Goal: Transaction & Acquisition: Purchase product/service

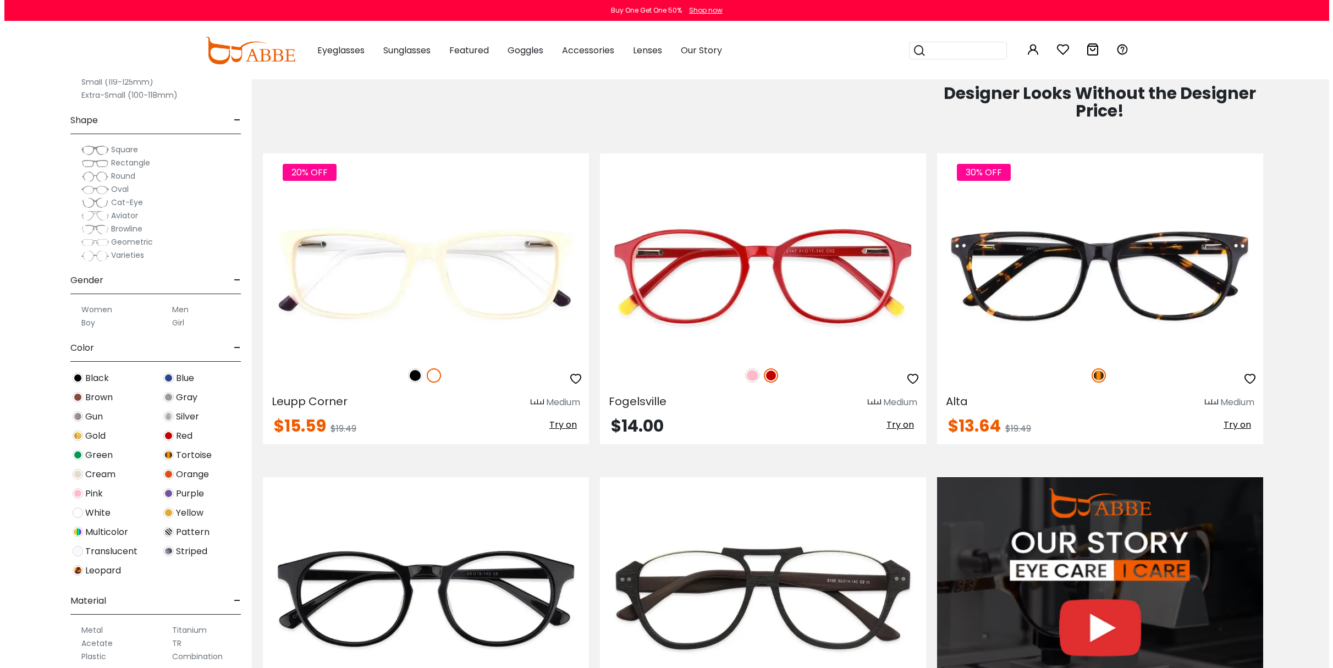
scroll to position [1210, 0]
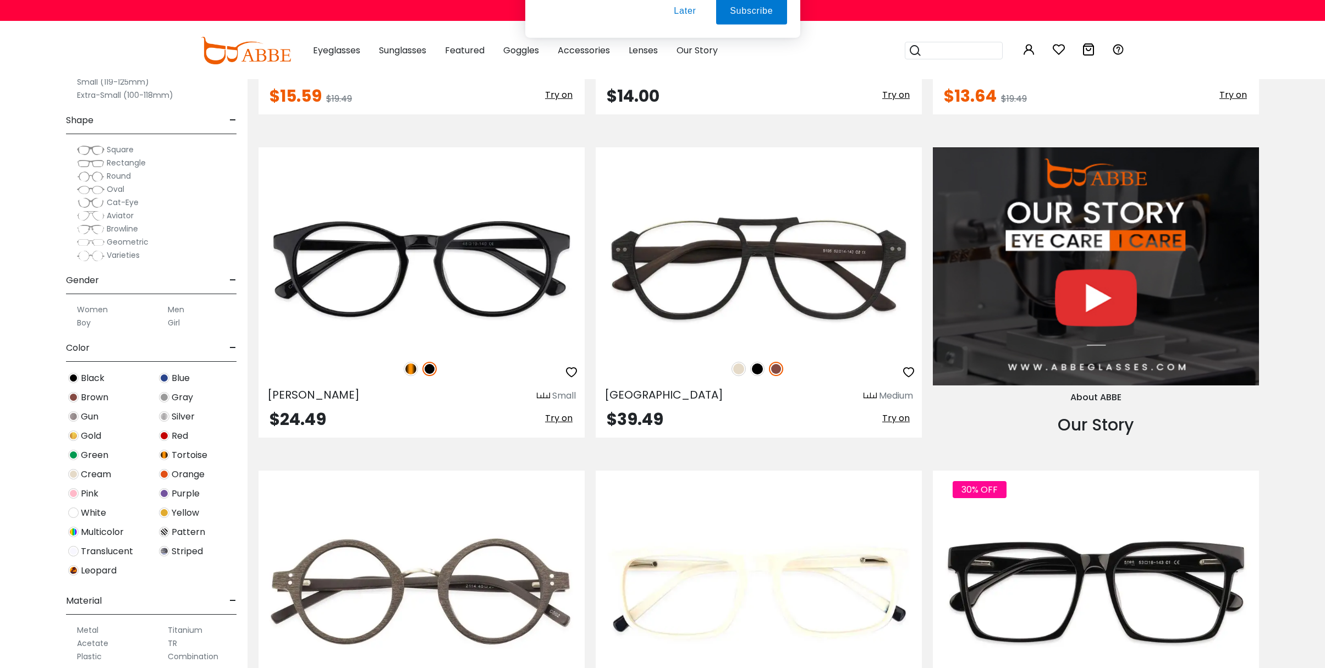
click at [0, 0] on button "Later" at bounding box center [0, 0] width 0 height 0
click at [119, 215] on span "Aviator" at bounding box center [120, 215] width 27 height 11
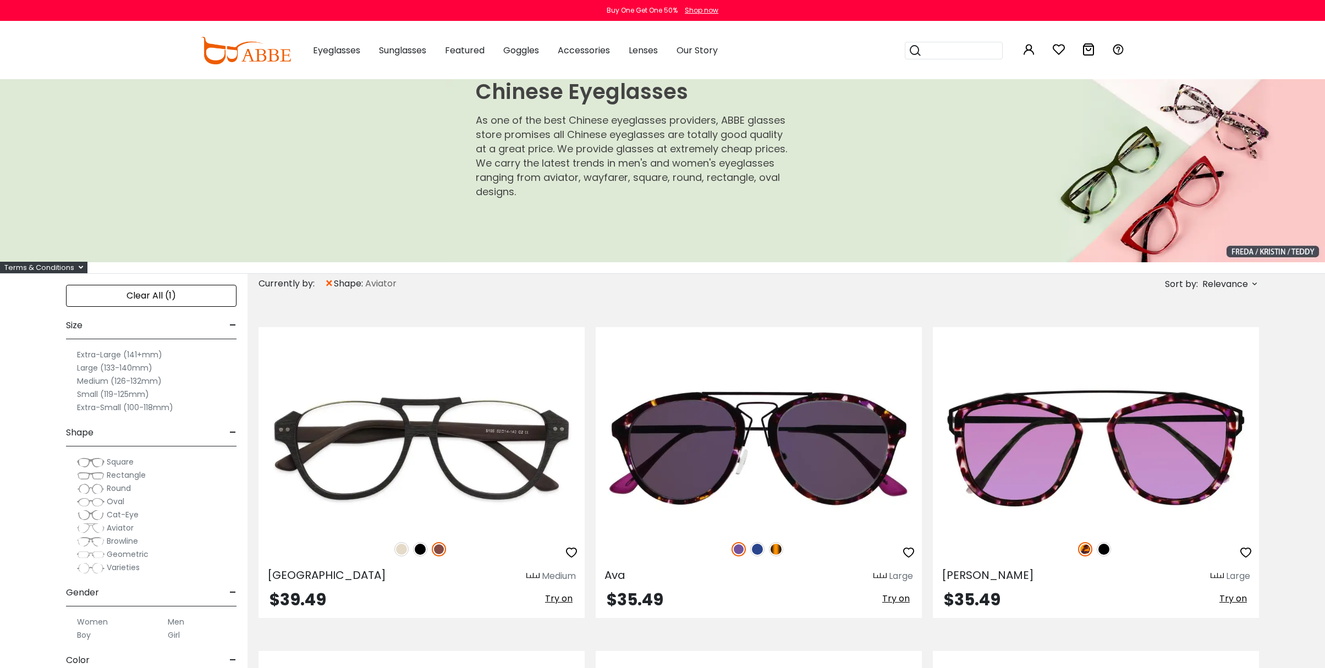
click at [95, 353] on label "Extra-Large (141+mm)" at bounding box center [119, 354] width 85 height 13
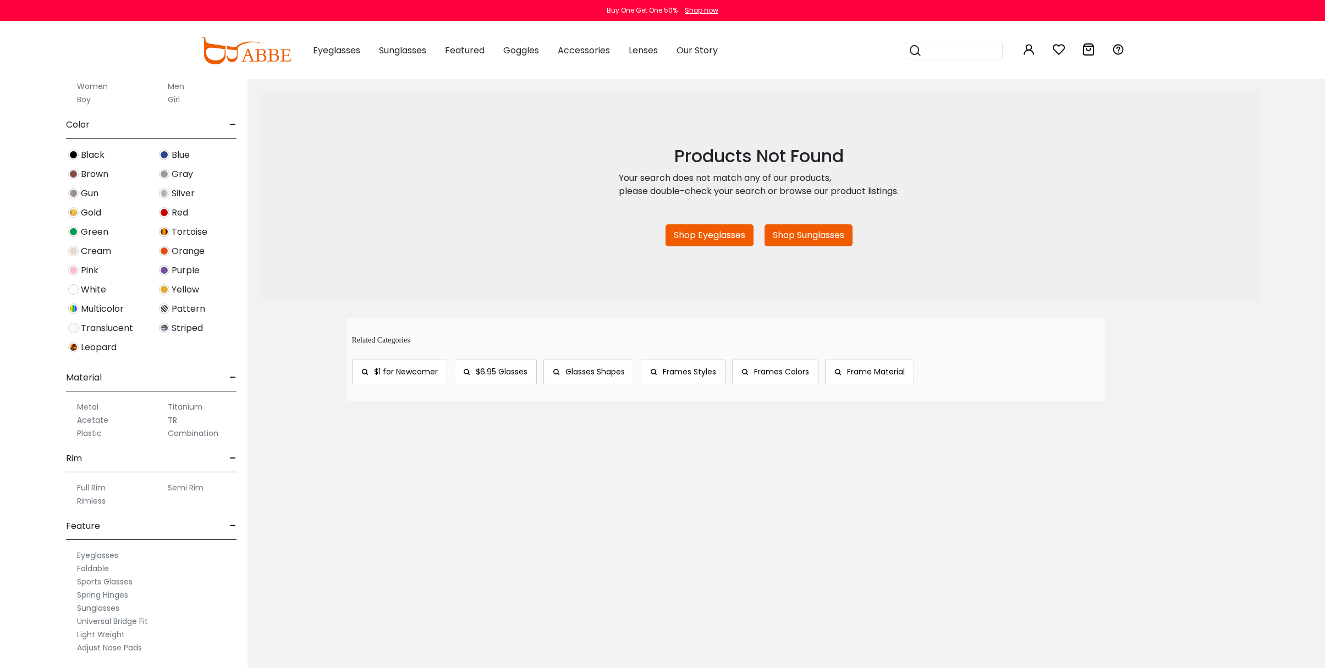
scroll to position [275, 0]
